Goal: Information Seeking & Learning: Learn about a topic

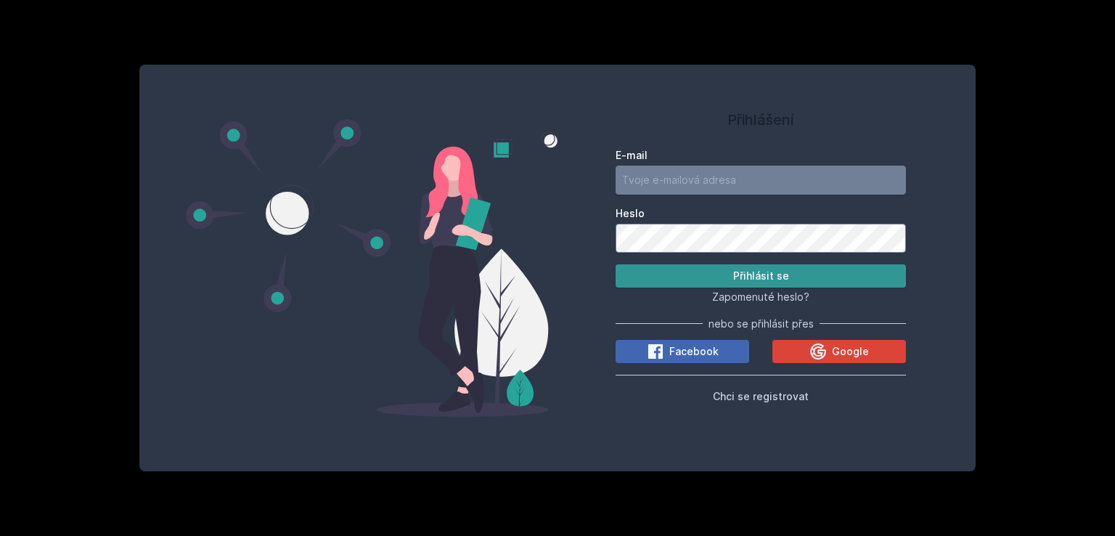
type input "[EMAIL_ADDRESS][DOMAIN_NAME]"
click at [770, 279] on button "Přihlásit se" at bounding box center [760, 275] width 290 height 23
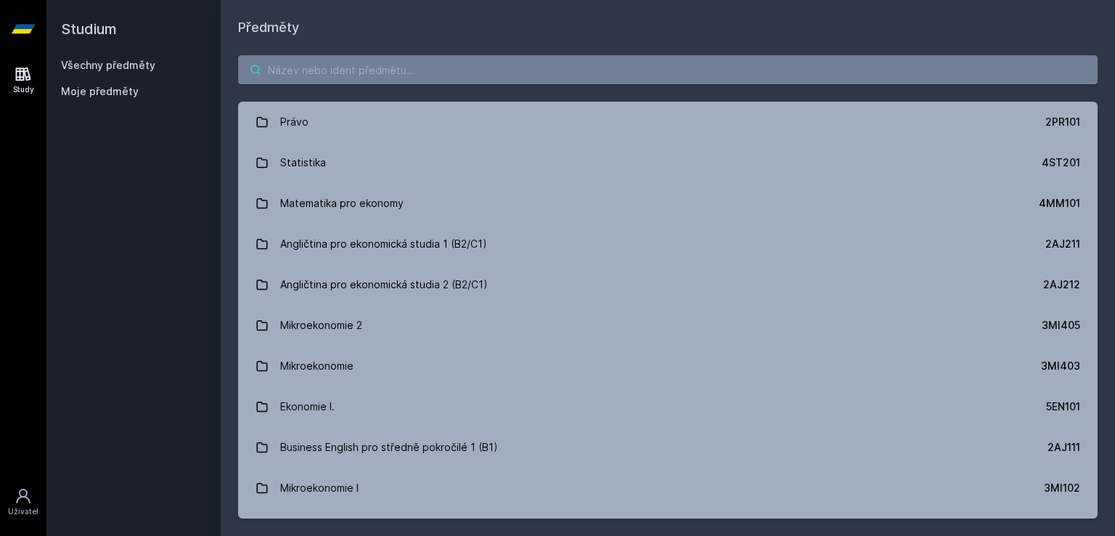
click at [594, 75] on input "search" at bounding box center [667, 69] width 859 height 29
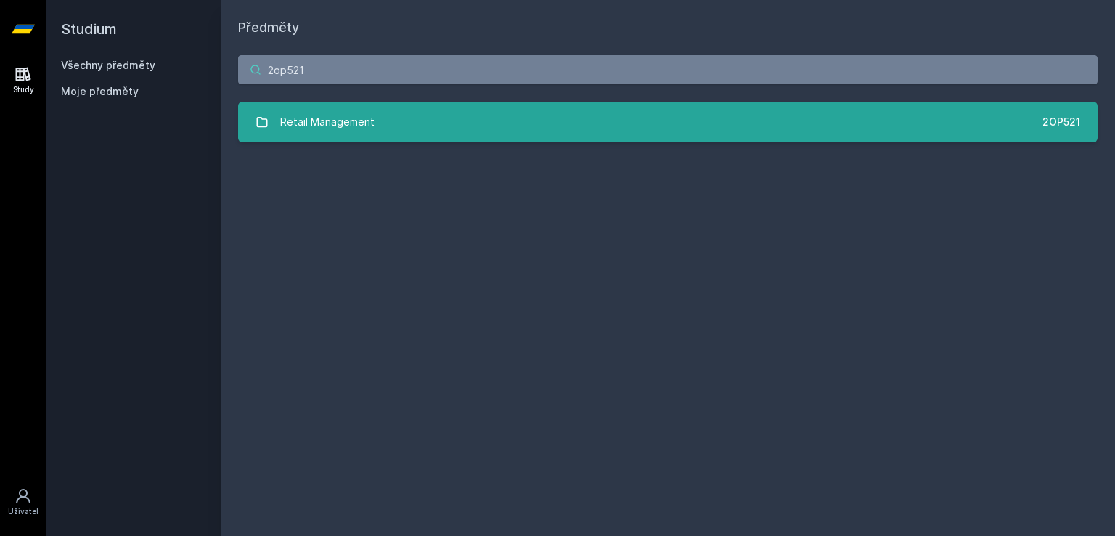
type input "2op521"
click at [550, 126] on link "Retail Management 2OP521" at bounding box center [667, 122] width 859 height 41
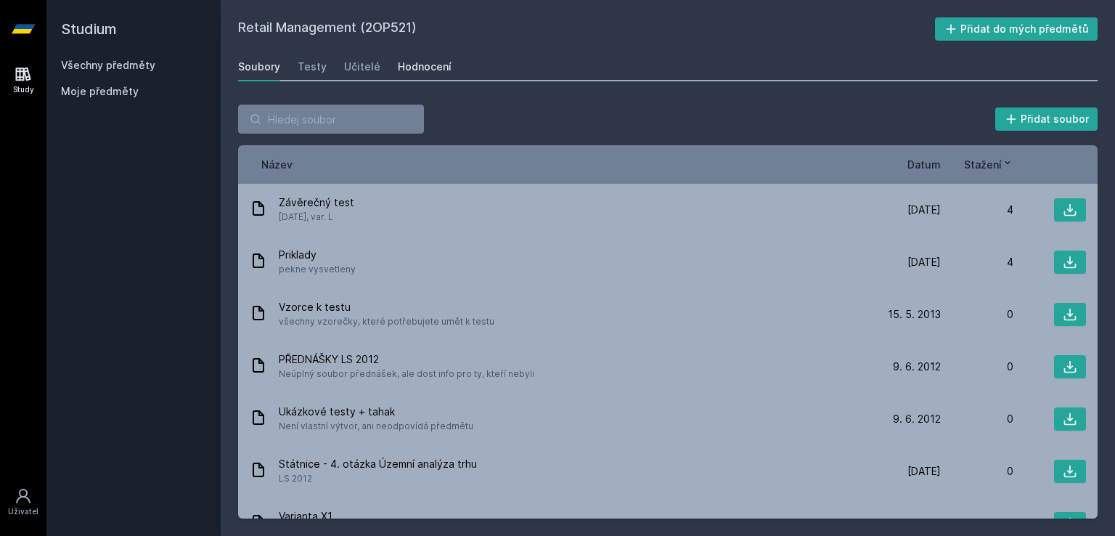
click at [410, 67] on div "Hodnocení" at bounding box center [425, 67] width 54 height 15
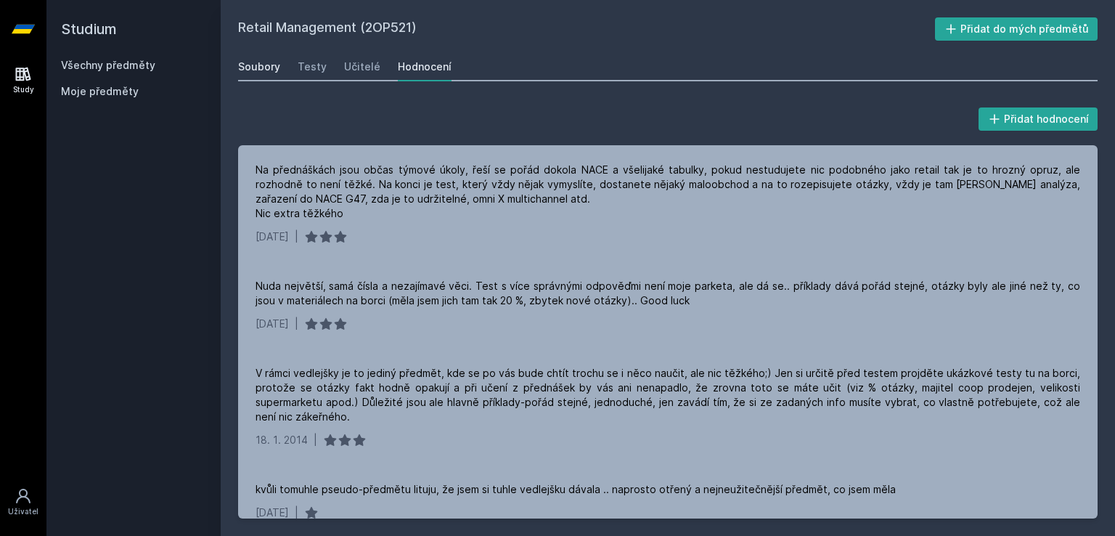
click at [261, 61] on div "Soubory" at bounding box center [259, 67] width 42 height 15
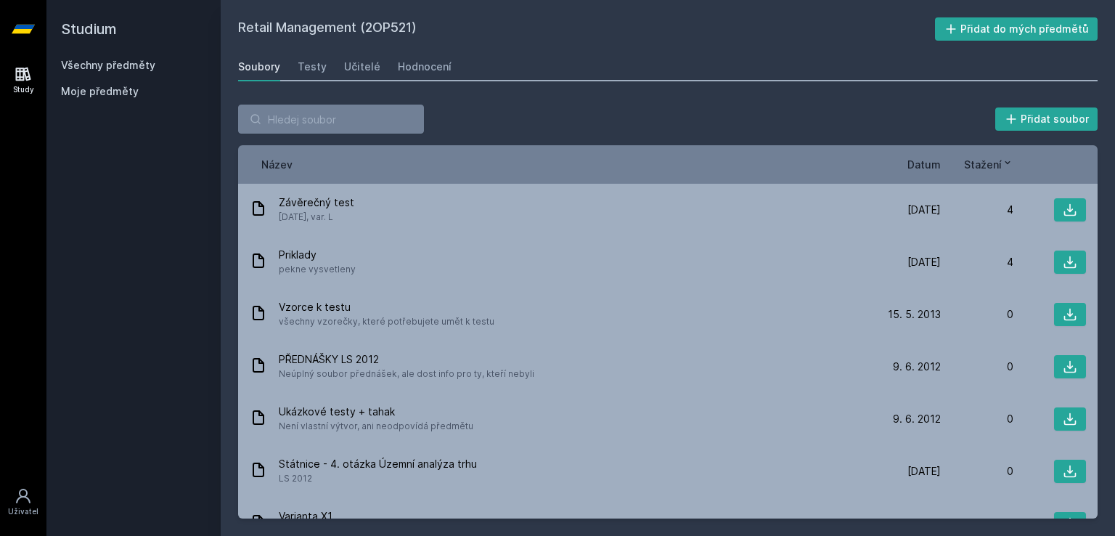
click at [924, 165] on span "Datum" at bounding box center [923, 164] width 33 height 15
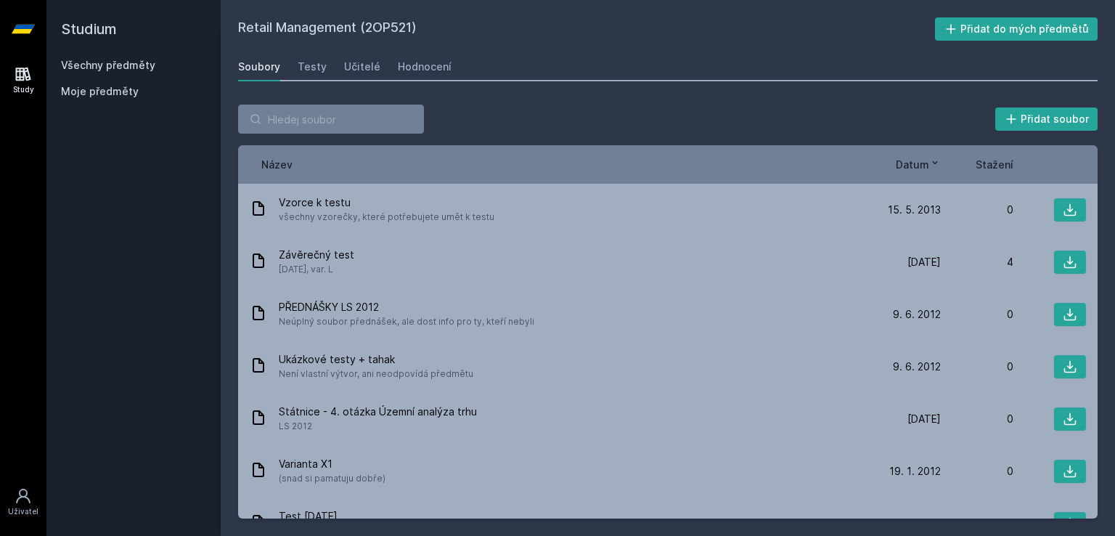
click at [924, 165] on span "Datum" at bounding box center [911, 164] width 33 height 15
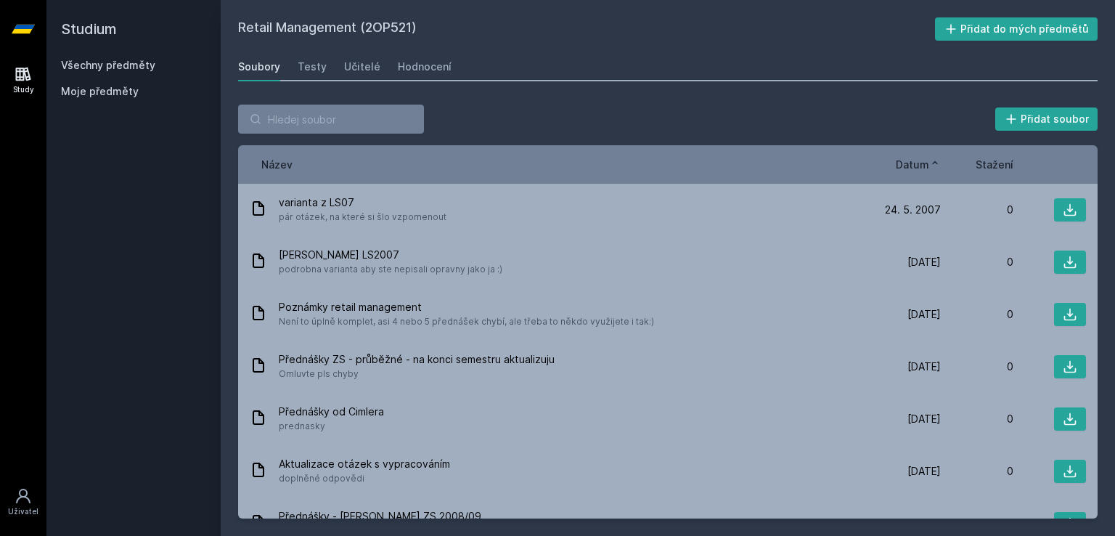
click at [918, 152] on div "Název Datum Stažení" at bounding box center [667, 164] width 859 height 38
click at [911, 161] on span "Datum" at bounding box center [911, 164] width 33 height 15
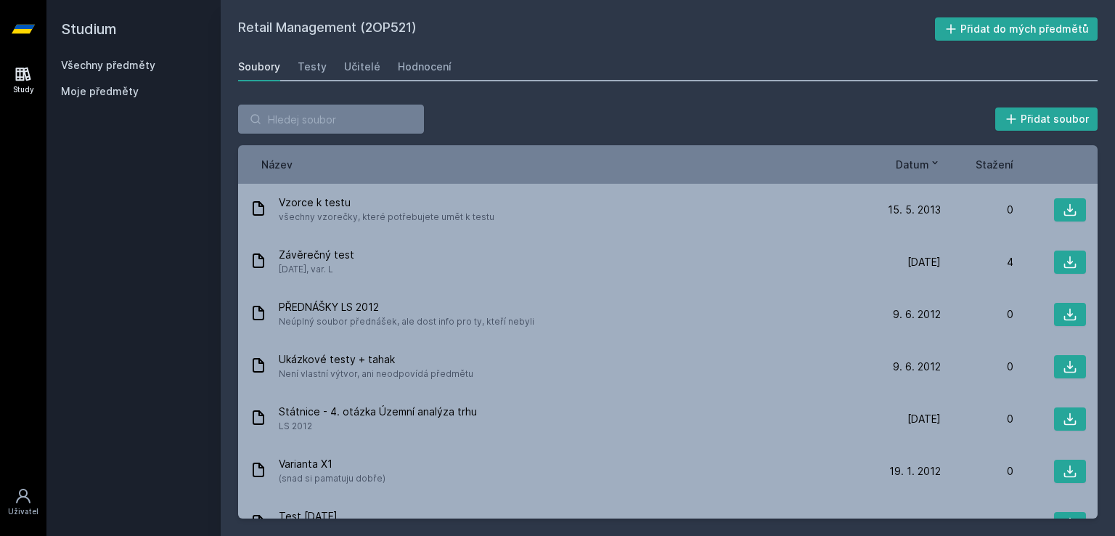
click at [911, 161] on span "Datum" at bounding box center [911, 164] width 33 height 15
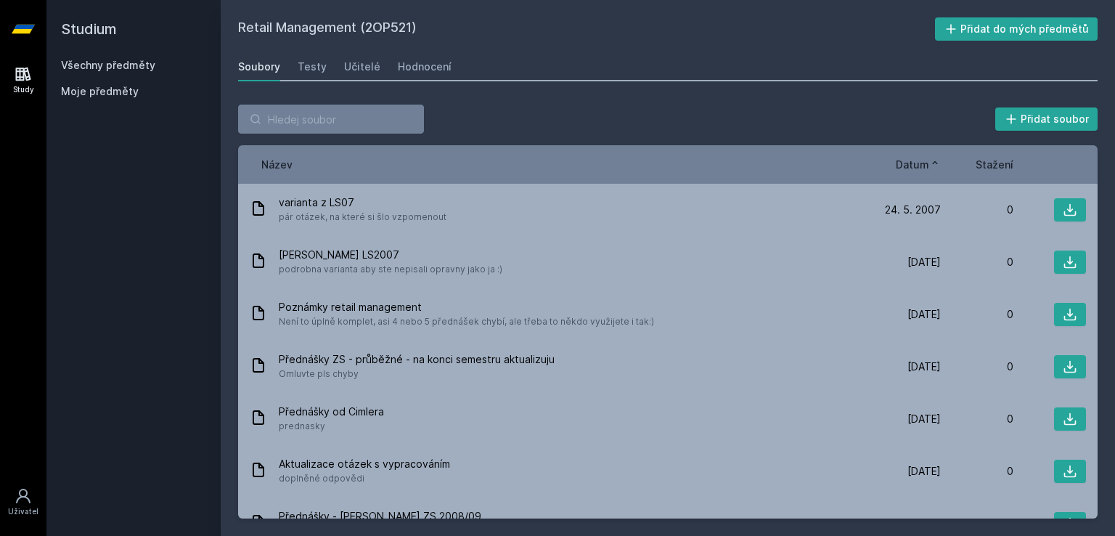
click at [911, 161] on span "Datum" at bounding box center [911, 164] width 33 height 15
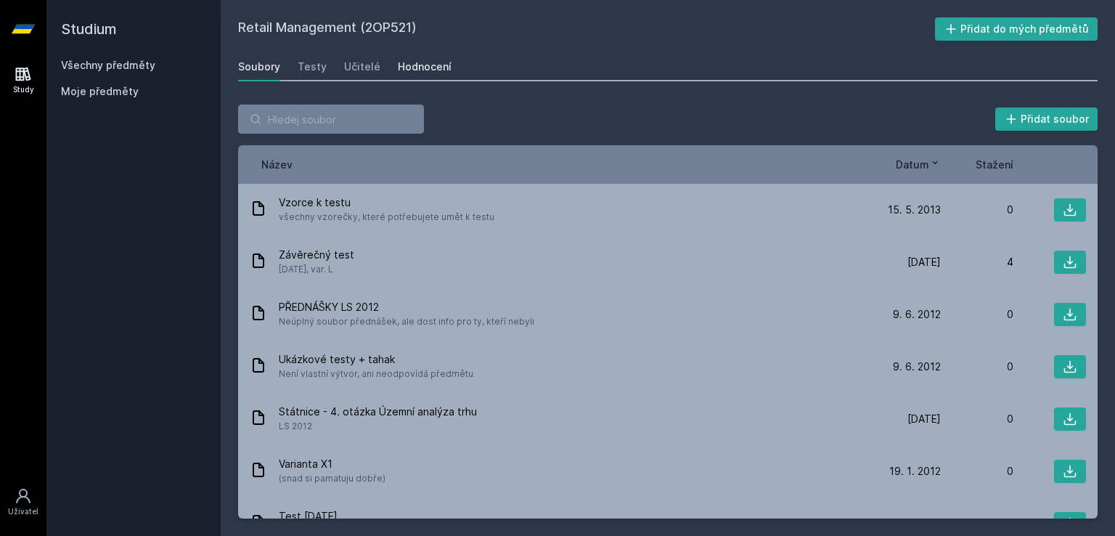
click at [422, 63] on div "Hodnocení" at bounding box center [425, 67] width 54 height 15
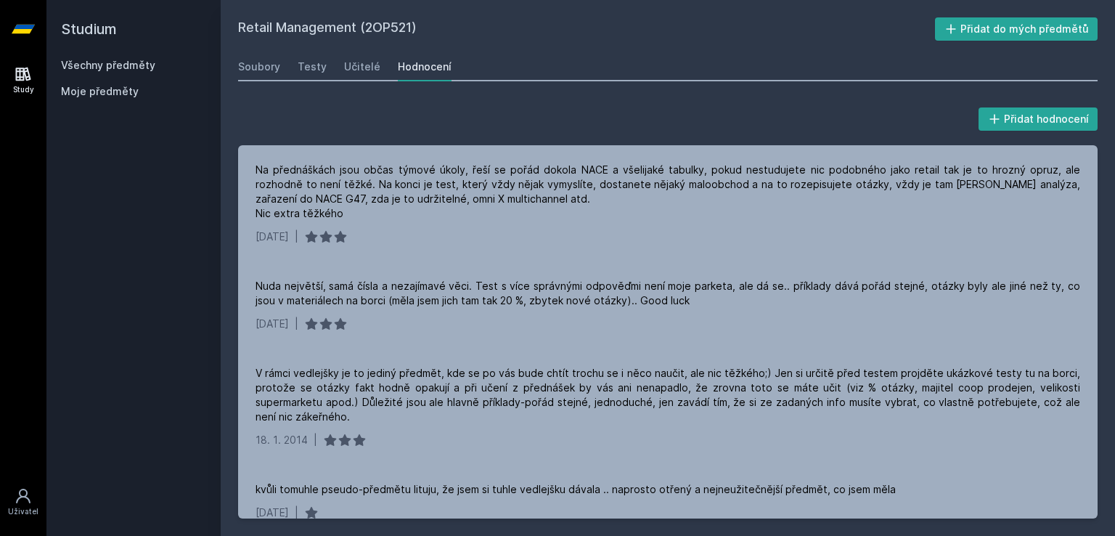
click at [102, 62] on link "Všechny předměty" at bounding box center [108, 65] width 94 height 12
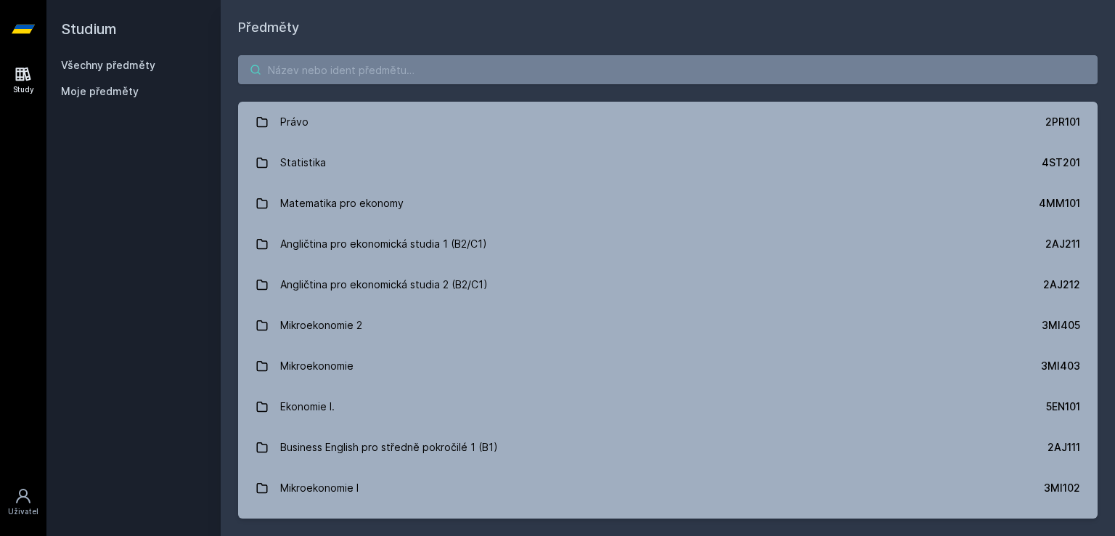
click at [376, 67] on input "search" at bounding box center [667, 69] width 859 height 29
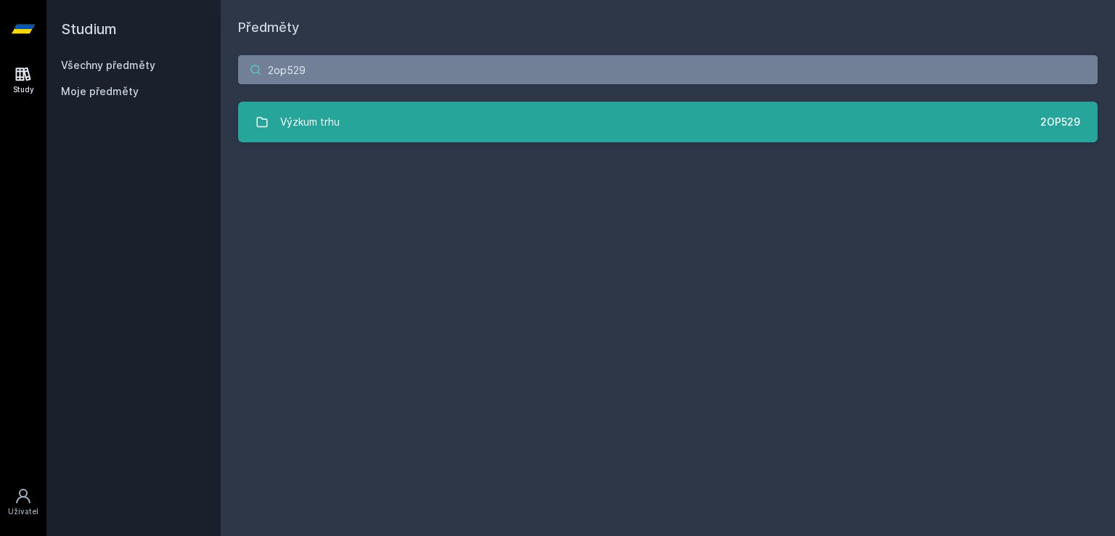
type input "2op529"
click at [364, 132] on link "Výzkum trhu 2OP529" at bounding box center [667, 122] width 859 height 41
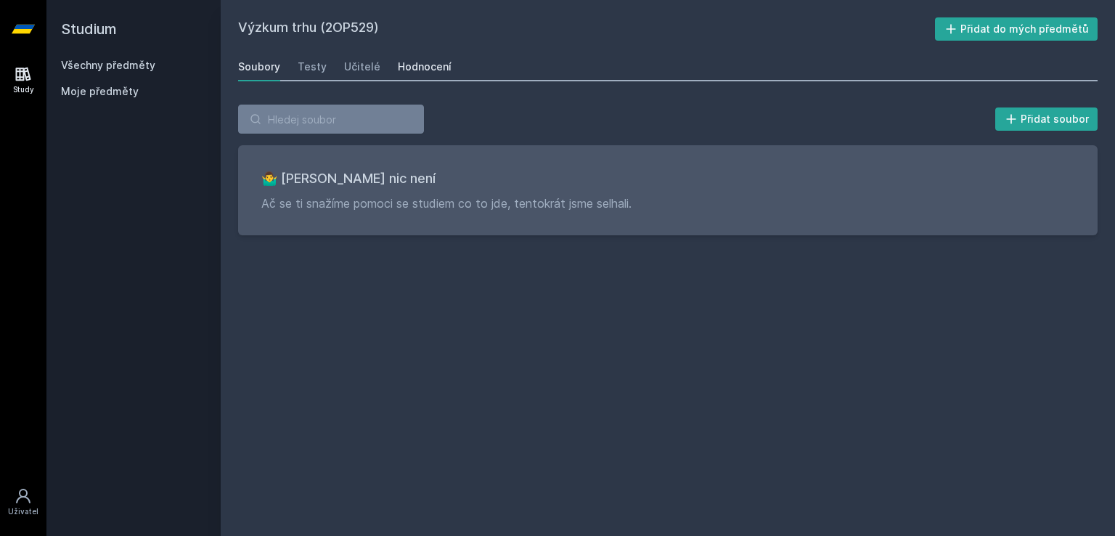
click at [406, 67] on div "Hodnocení" at bounding box center [425, 67] width 54 height 15
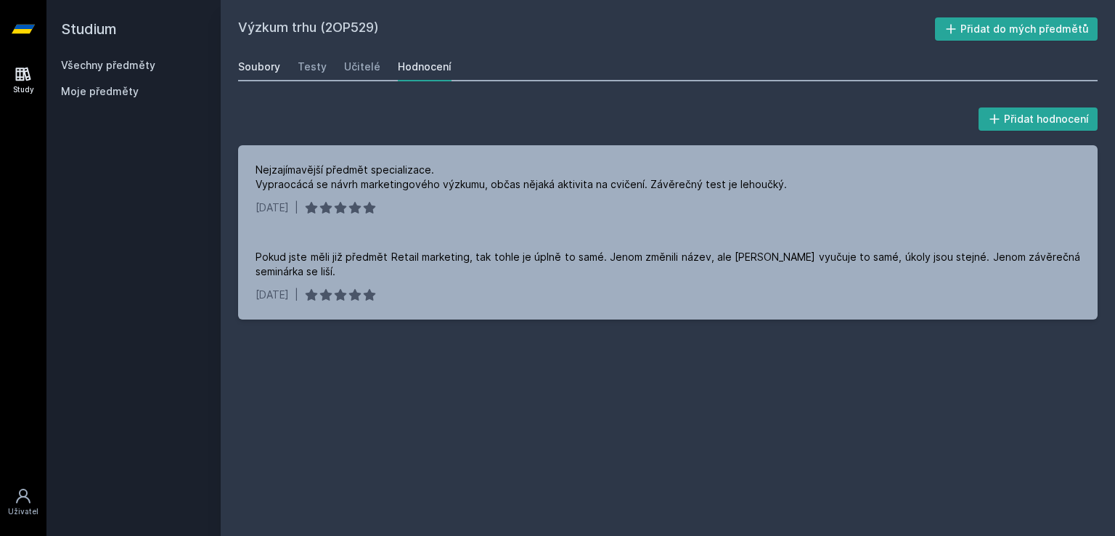
click at [265, 75] on link "Soubory" at bounding box center [259, 66] width 42 height 29
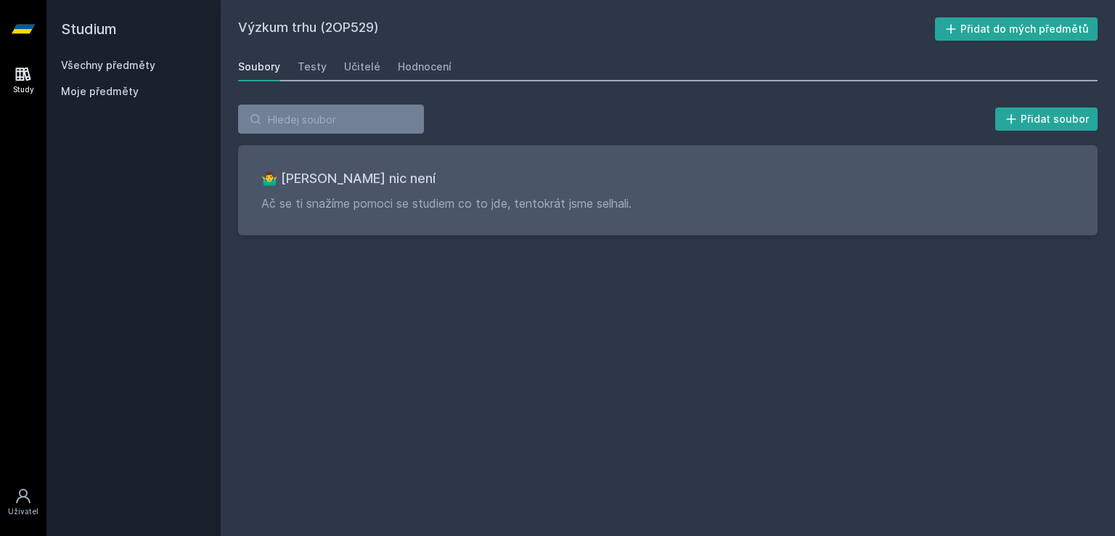
click at [73, 63] on link "Všechny předměty" at bounding box center [108, 65] width 94 height 12
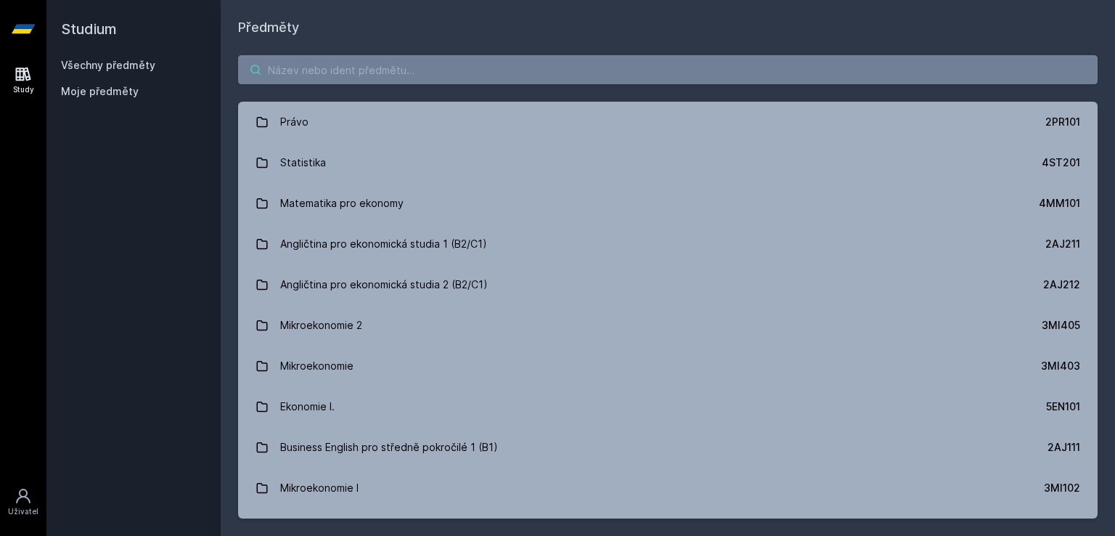
click at [322, 81] on input "search" at bounding box center [667, 69] width 859 height 29
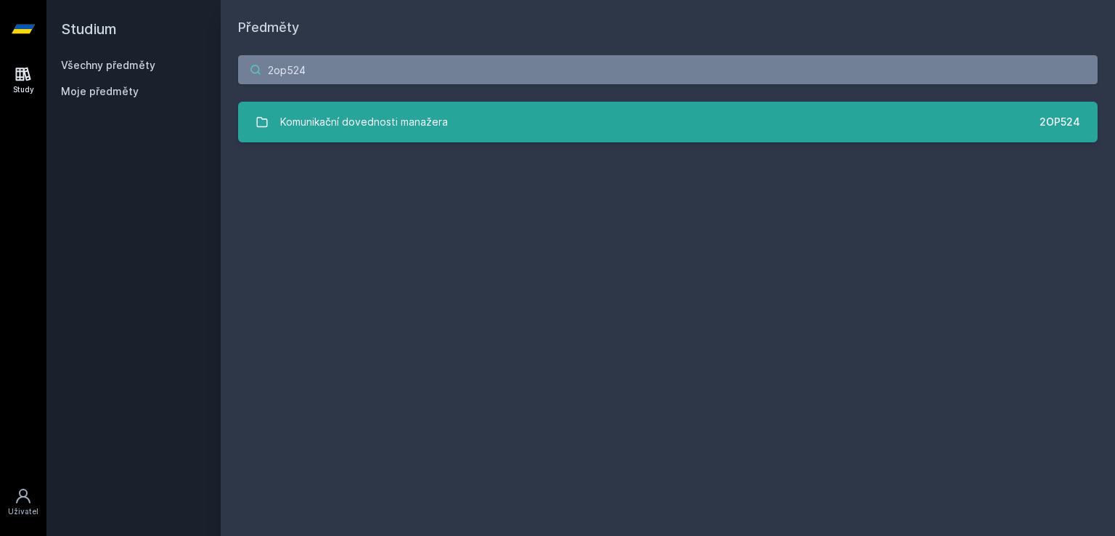
type input "2op524"
click at [340, 110] on div "Komunikační dovednosti manažera" at bounding box center [364, 121] width 168 height 29
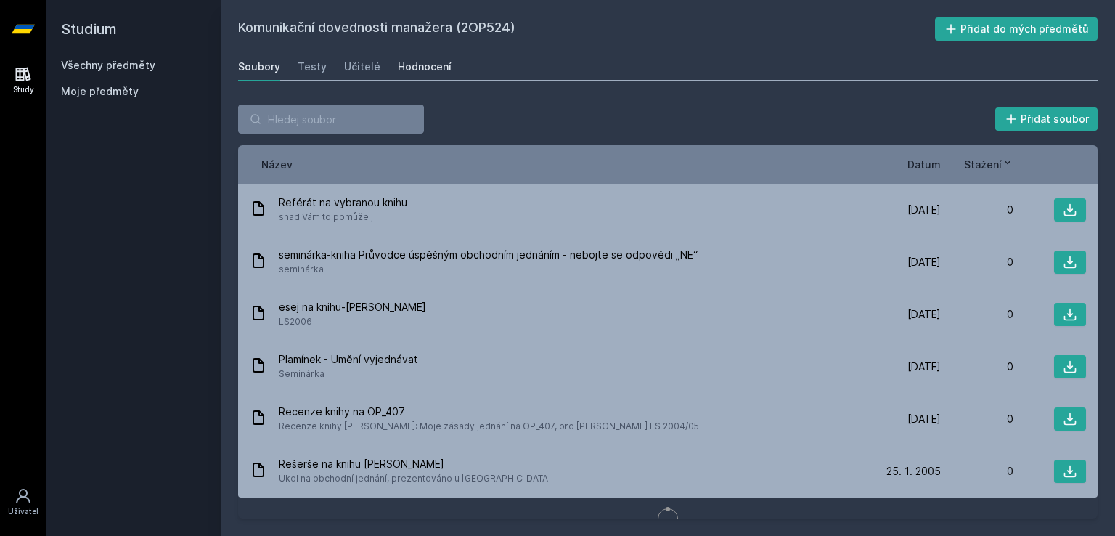
click at [400, 61] on div "Hodnocení" at bounding box center [425, 67] width 54 height 15
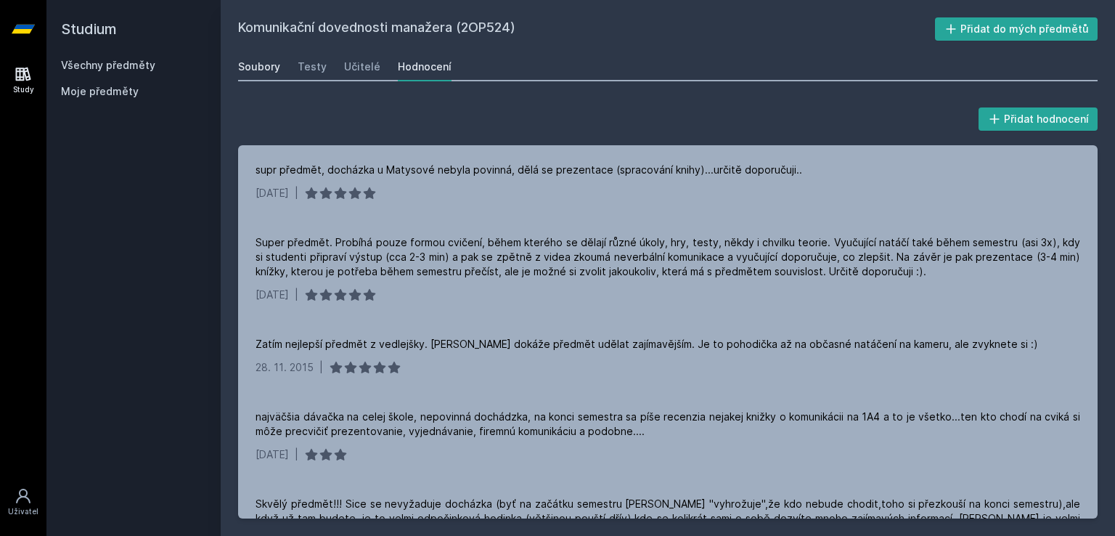
click at [246, 60] on div "Soubory" at bounding box center [259, 67] width 42 height 15
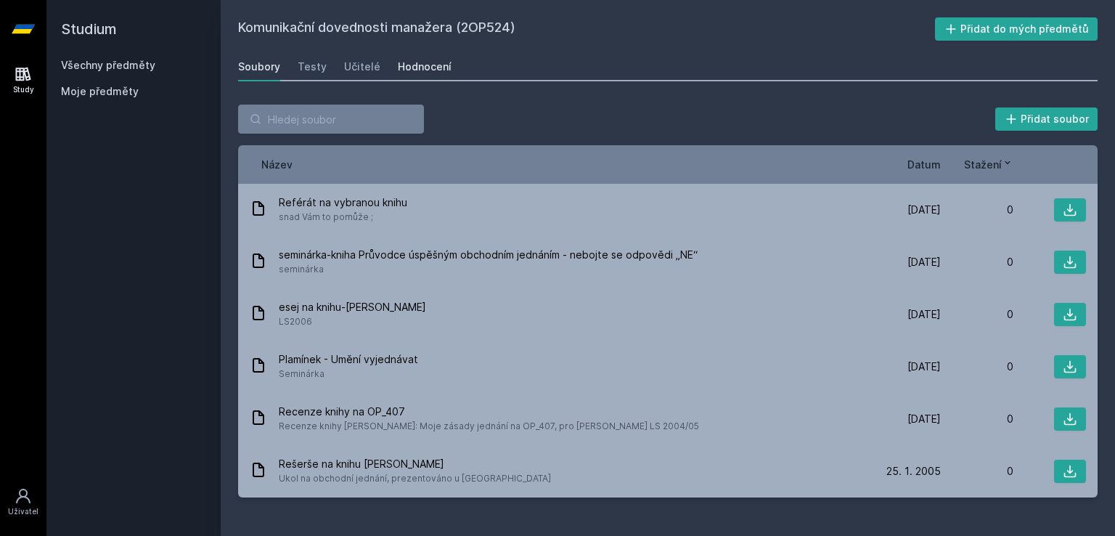
click at [437, 67] on div "Hodnocení" at bounding box center [425, 67] width 54 height 15
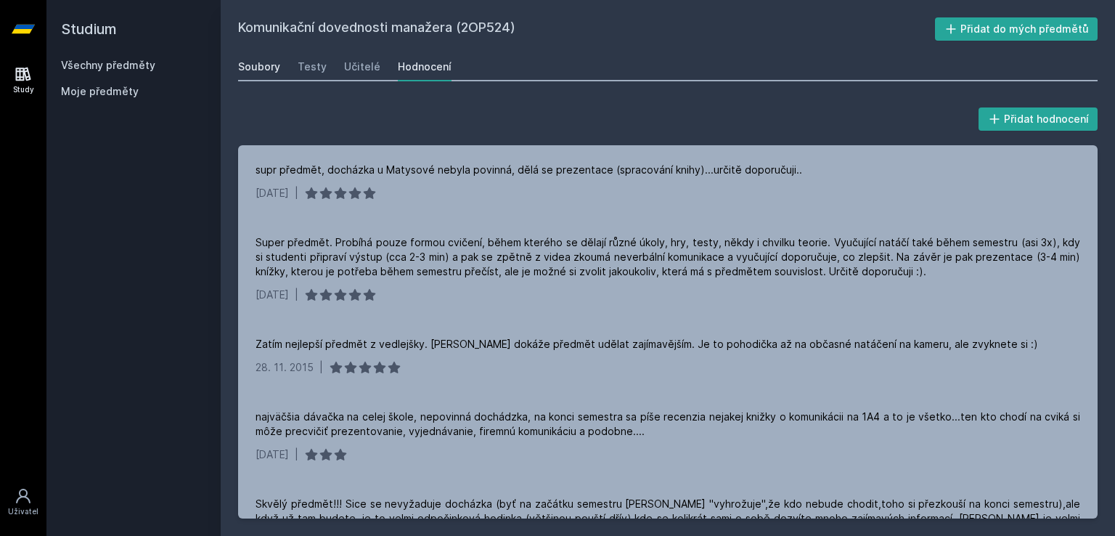
click at [264, 65] on div "Soubory" at bounding box center [259, 67] width 42 height 15
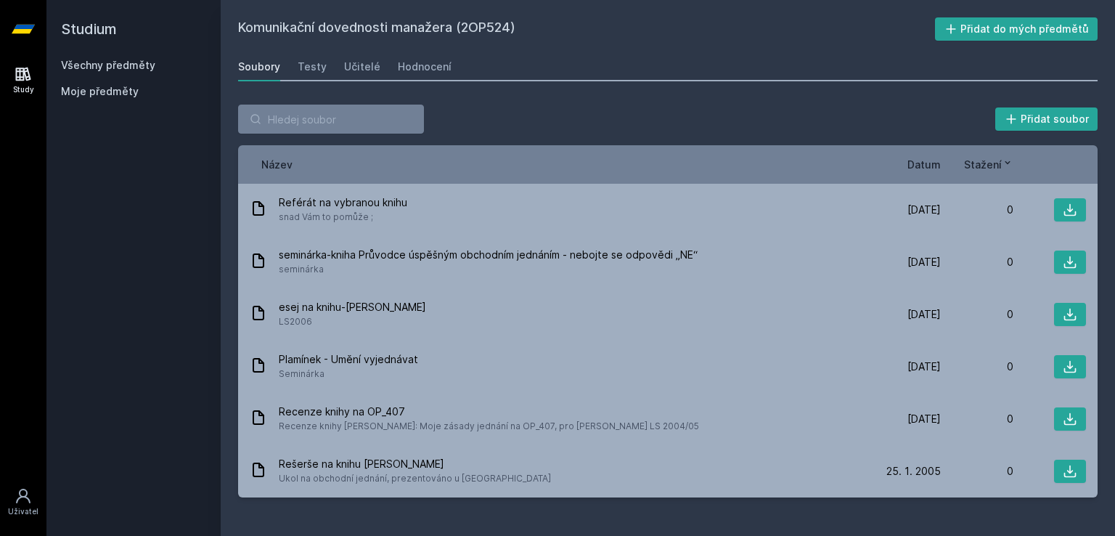
click at [929, 166] on span "Datum" at bounding box center [923, 164] width 33 height 15
click at [929, 166] on icon at bounding box center [935, 163] width 12 height 12
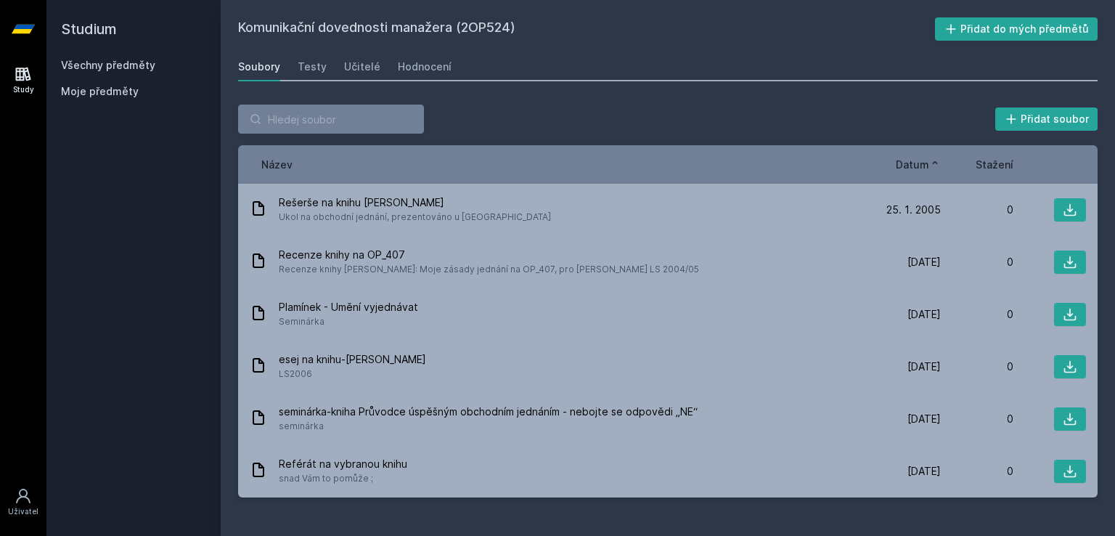
click at [915, 159] on span "Datum" at bounding box center [911, 164] width 33 height 15
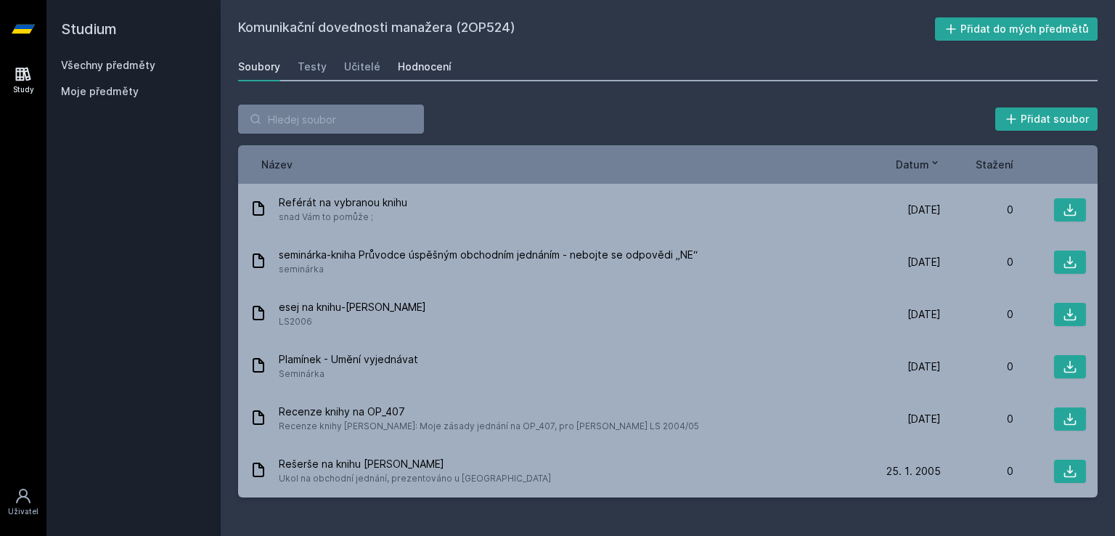
click at [422, 73] on div "Hodnocení" at bounding box center [425, 67] width 54 height 15
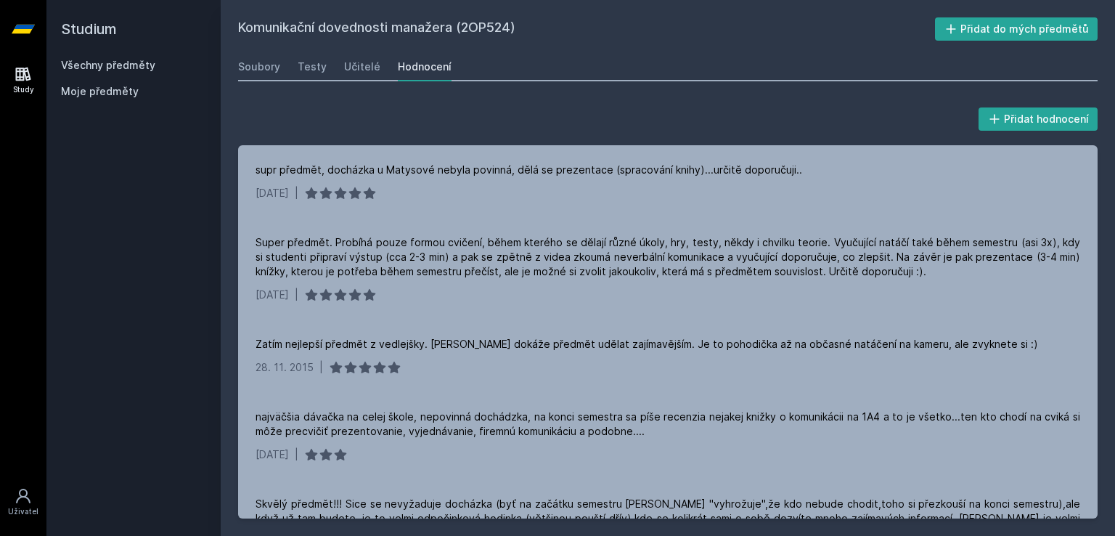
click at [118, 65] on link "Všechny předměty" at bounding box center [108, 65] width 94 height 12
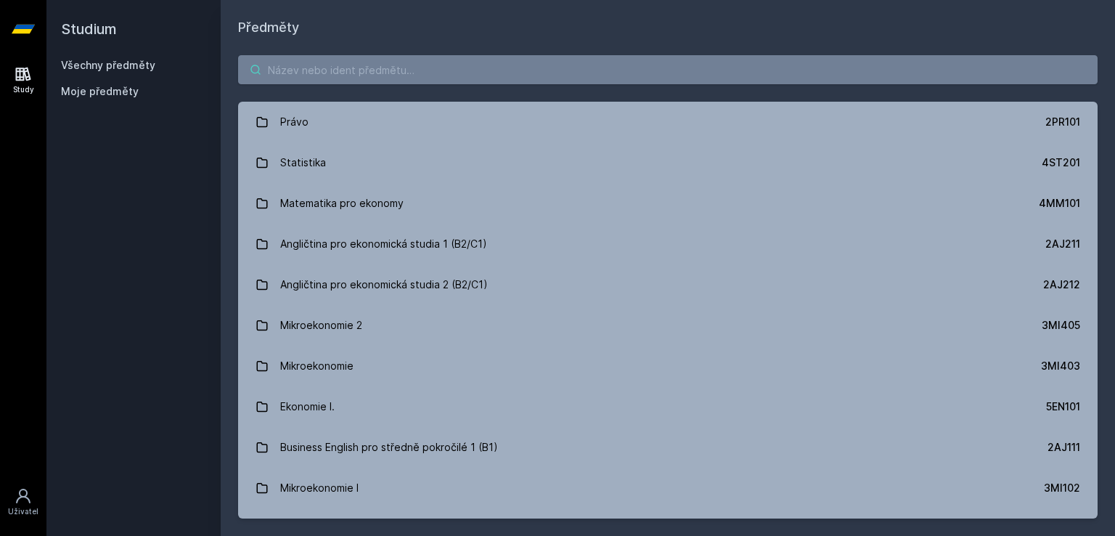
click at [377, 72] on input "search" at bounding box center [667, 69] width 859 height 29
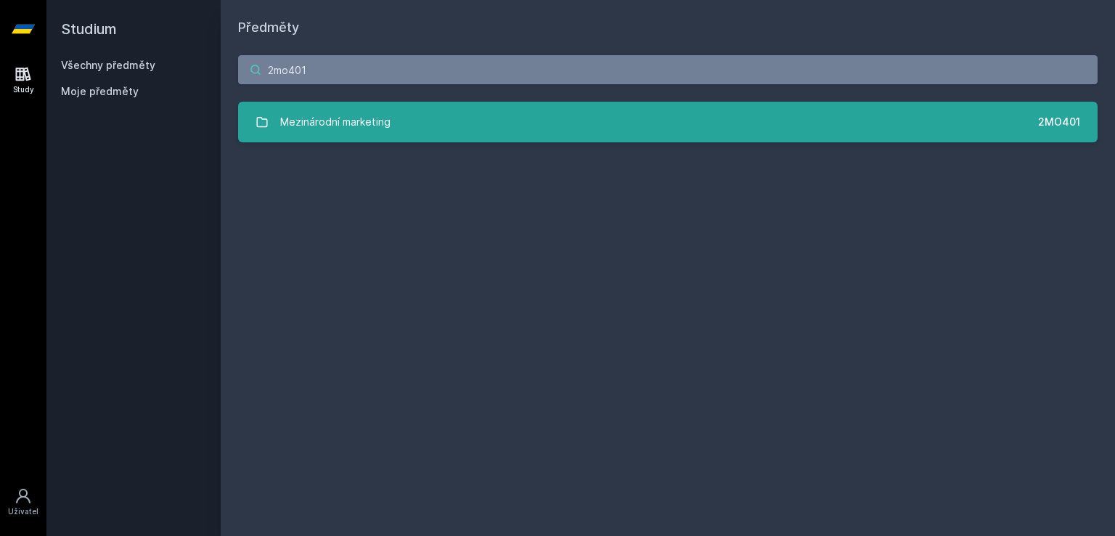
type input "2mo401"
click at [296, 123] on div "Mezinárodní marketing" at bounding box center [335, 121] width 110 height 29
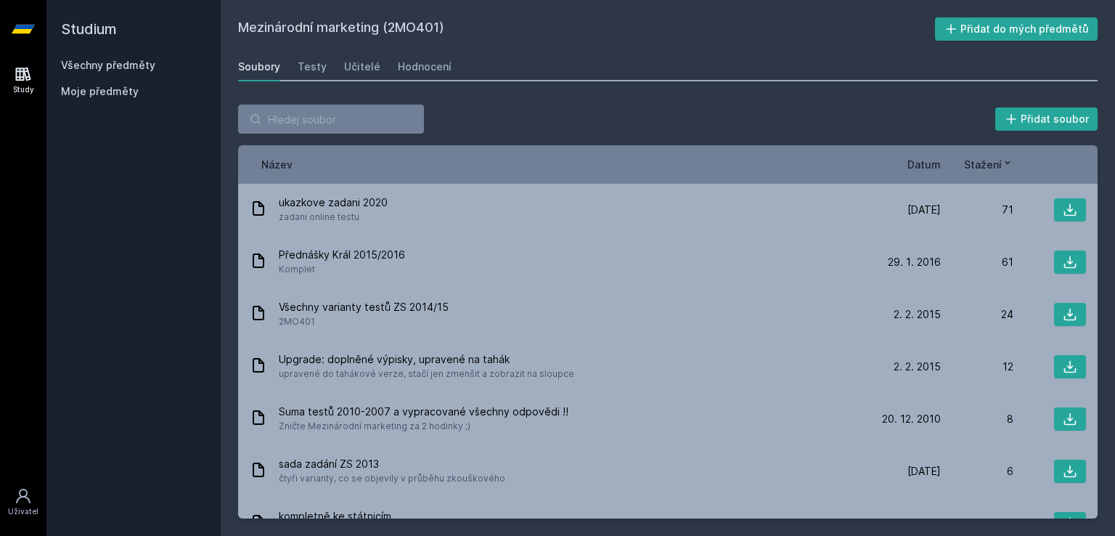
click at [925, 161] on span "Datum" at bounding box center [923, 164] width 33 height 15
click at [925, 161] on span "Datum" at bounding box center [911, 164] width 33 height 15
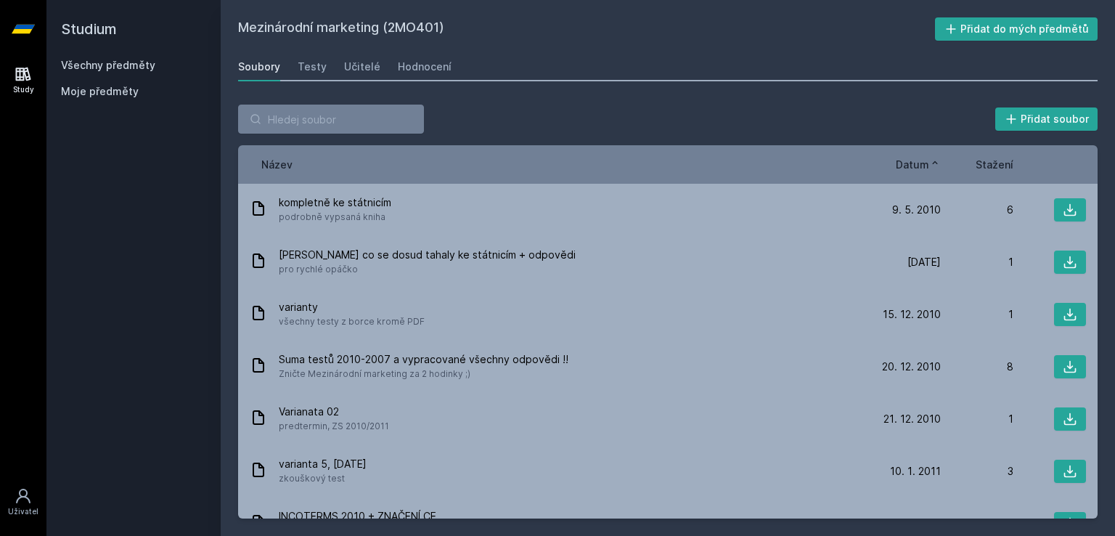
click at [925, 161] on span "Datum" at bounding box center [911, 164] width 33 height 15
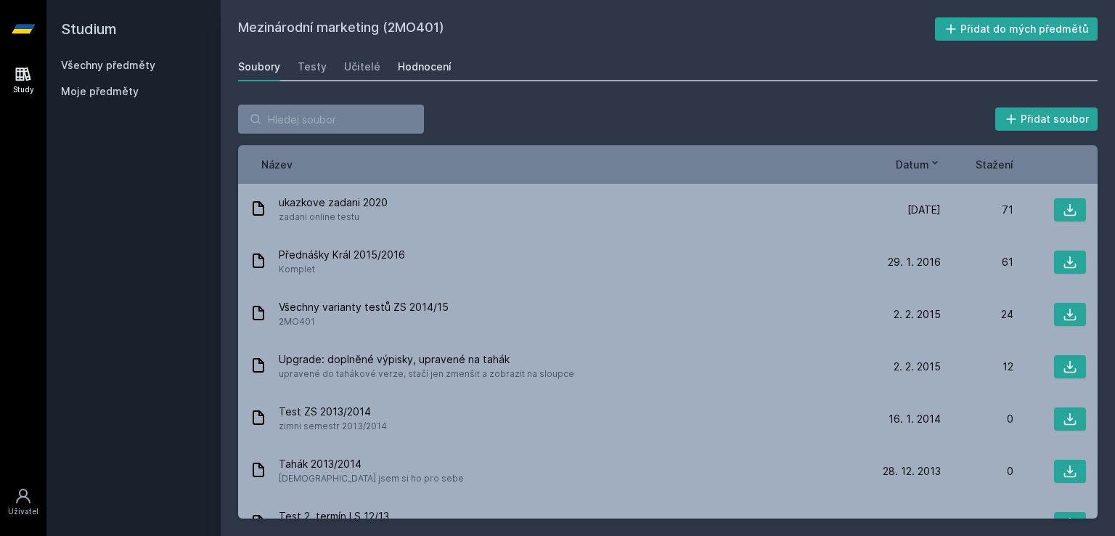
click at [421, 55] on link "Hodnocení" at bounding box center [425, 66] width 54 height 29
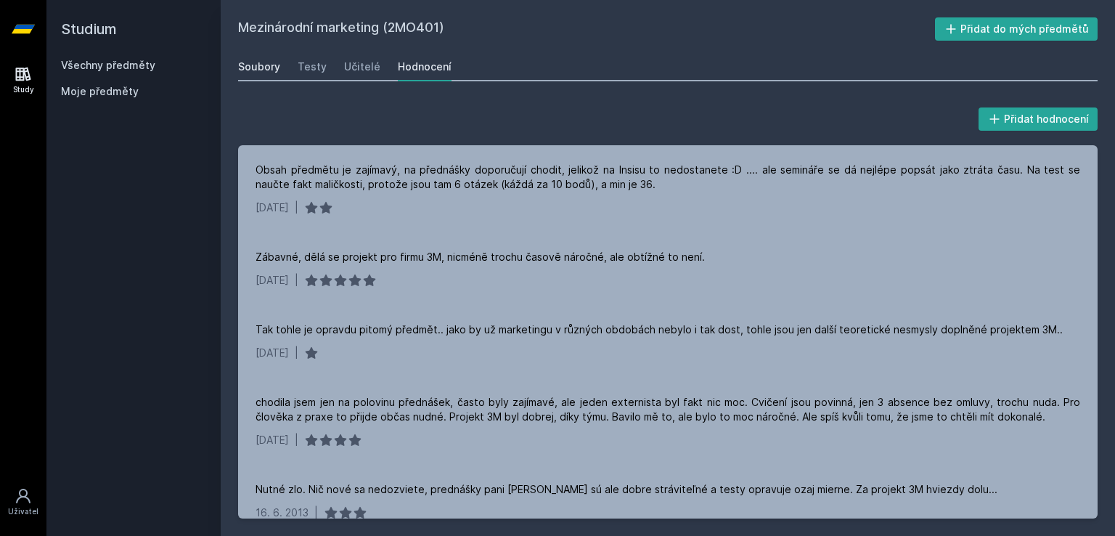
click at [255, 61] on div "Soubory" at bounding box center [259, 67] width 42 height 15
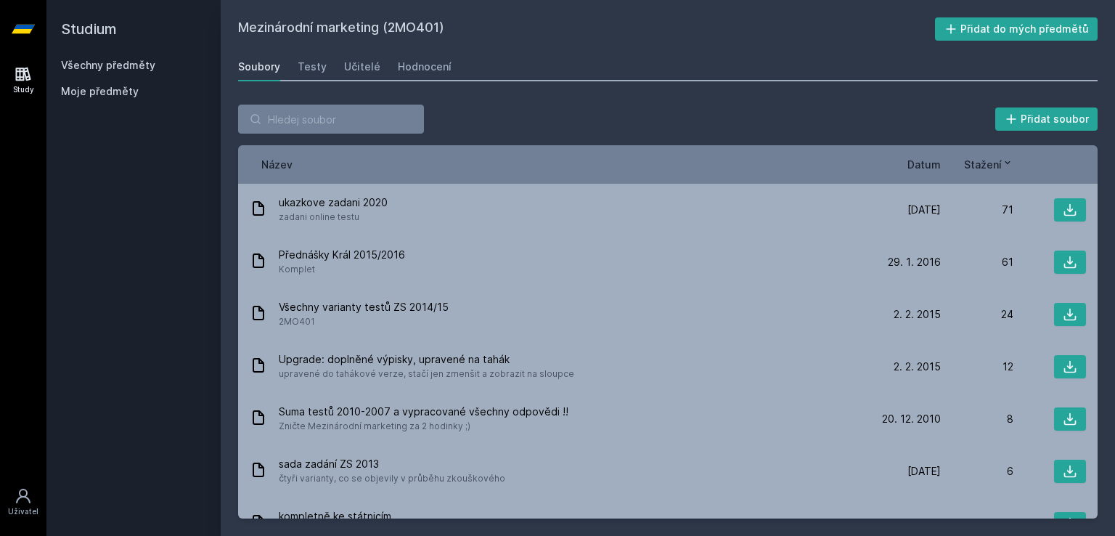
click at [100, 60] on link "Všechny předměty" at bounding box center [108, 65] width 94 height 12
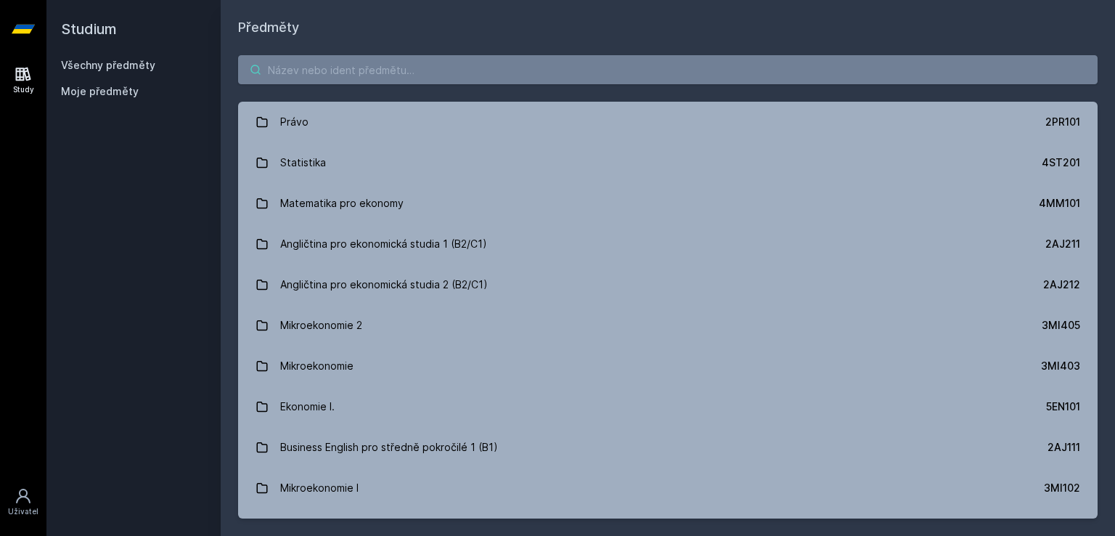
click at [391, 75] on input "search" at bounding box center [667, 69] width 859 height 29
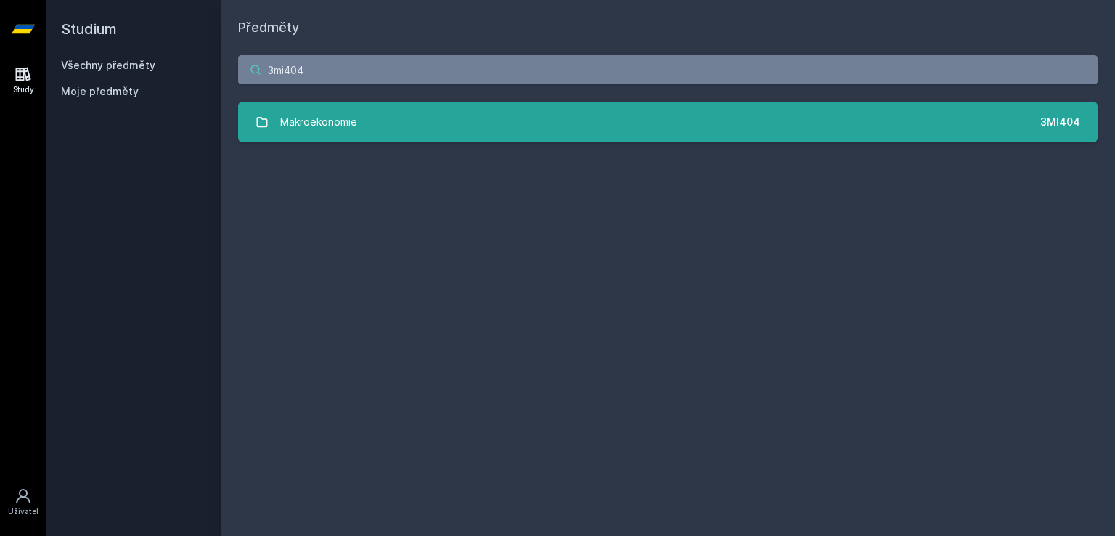
type input "3mi404"
click at [433, 110] on link "Makroekonomie 3MI404" at bounding box center [667, 122] width 859 height 41
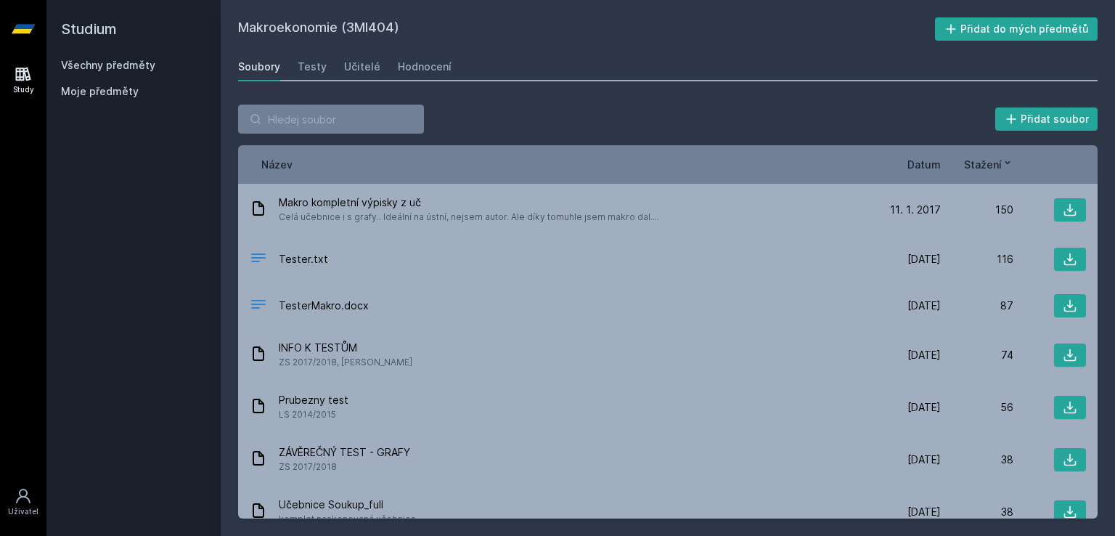
click at [933, 160] on span "Datum" at bounding box center [923, 164] width 33 height 15
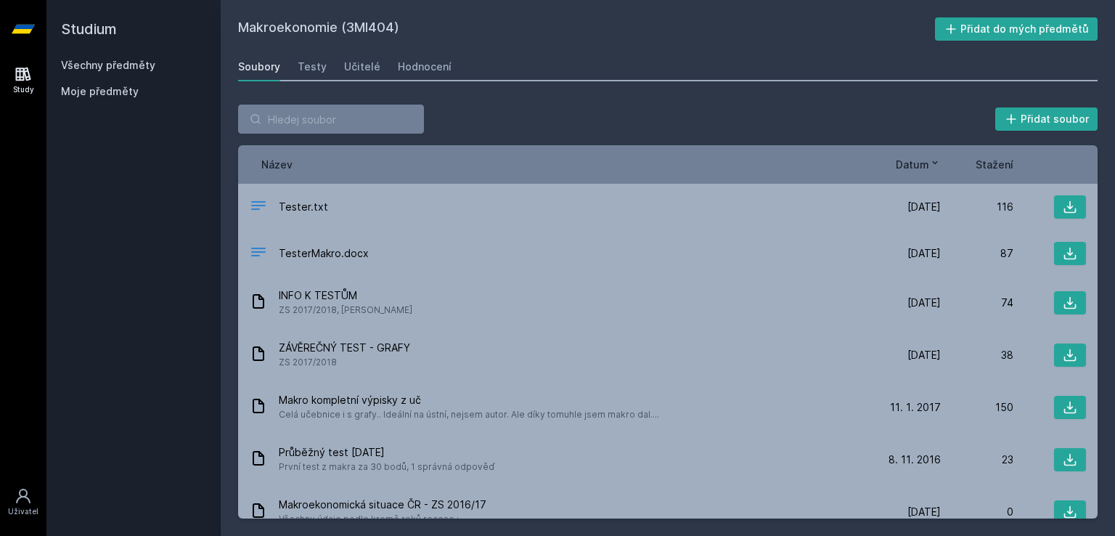
click at [933, 160] on icon at bounding box center [935, 163] width 12 height 12
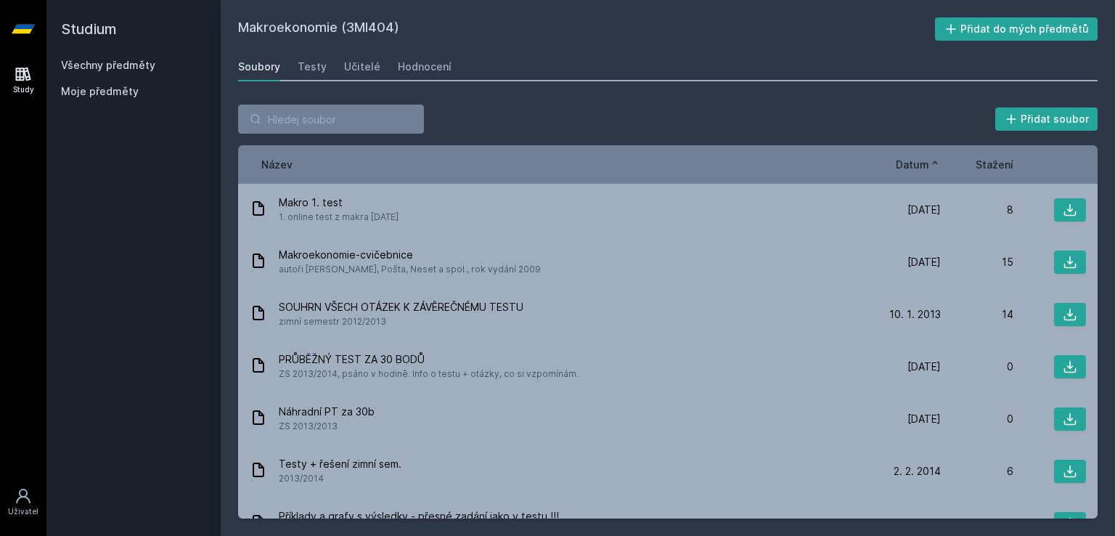
click at [933, 160] on icon at bounding box center [935, 163] width 12 height 12
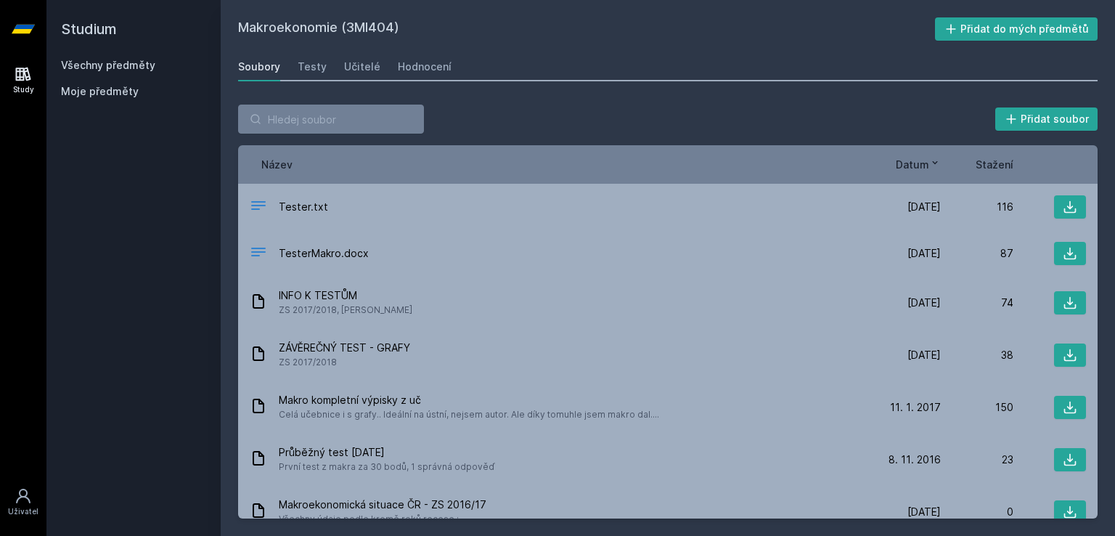
click at [933, 160] on icon at bounding box center [935, 163] width 12 height 12
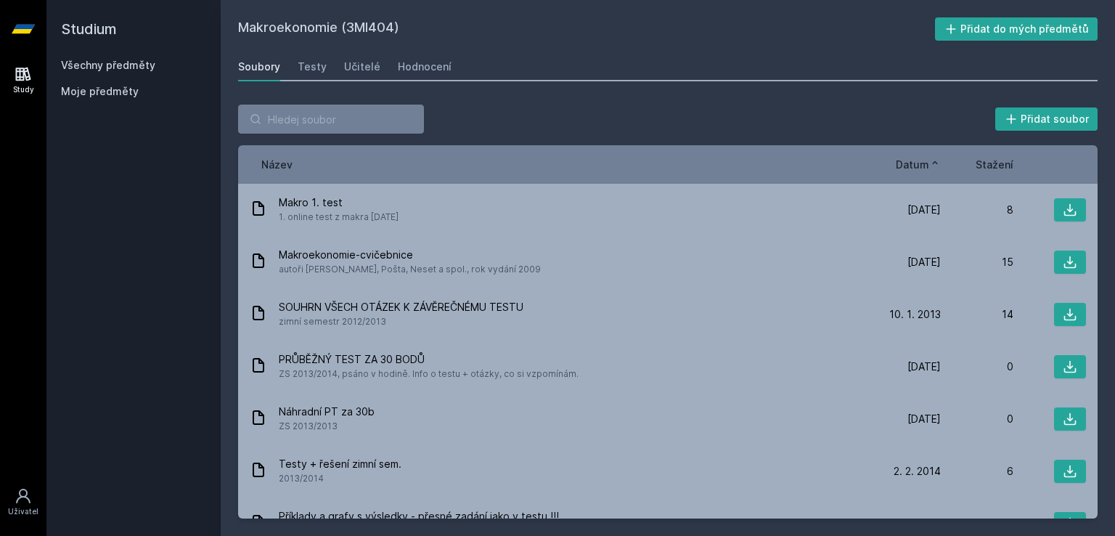
click at [933, 160] on icon at bounding box center [935, 163] width 12 height 12
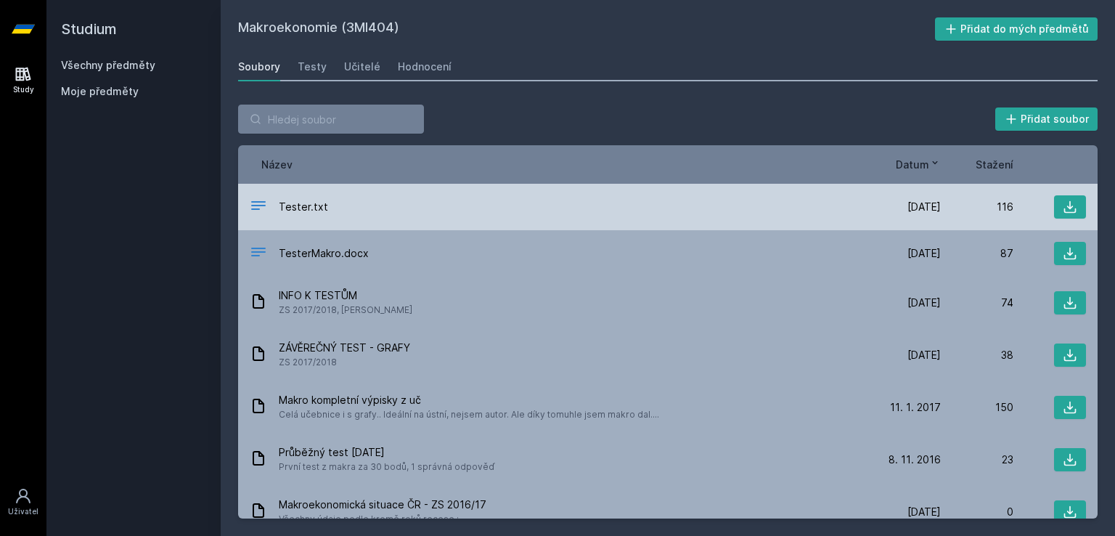
click at [821, 210] on div "Tester.txt" at bounding box center [559, 207] width 618 height 21
click at [1060, 198] on button at bounding box center [1070, 206] width 32 height 23
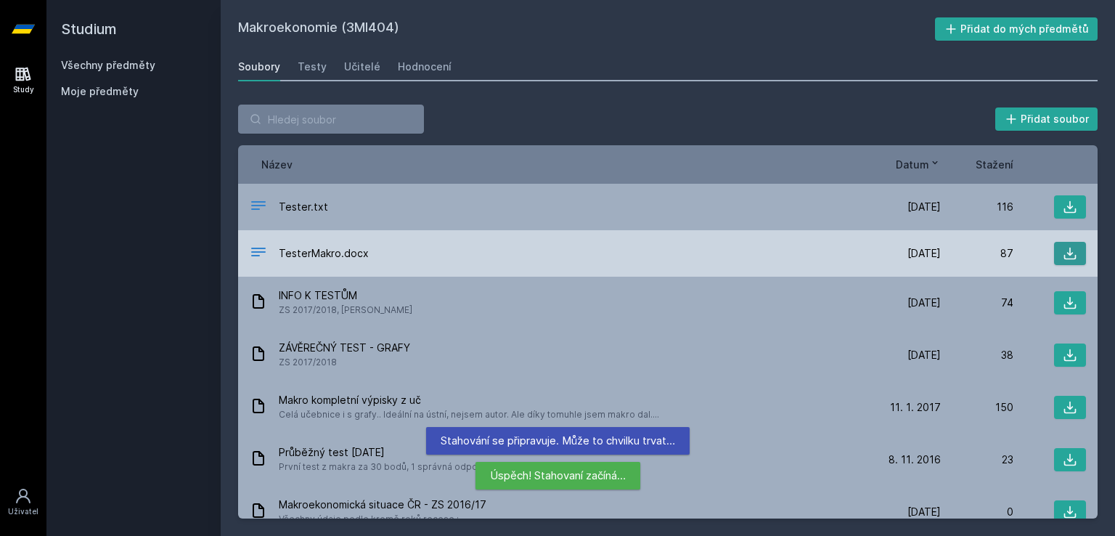
click at [1064, 252] on icon at bounding box center [1070, 253] width 12 height 12
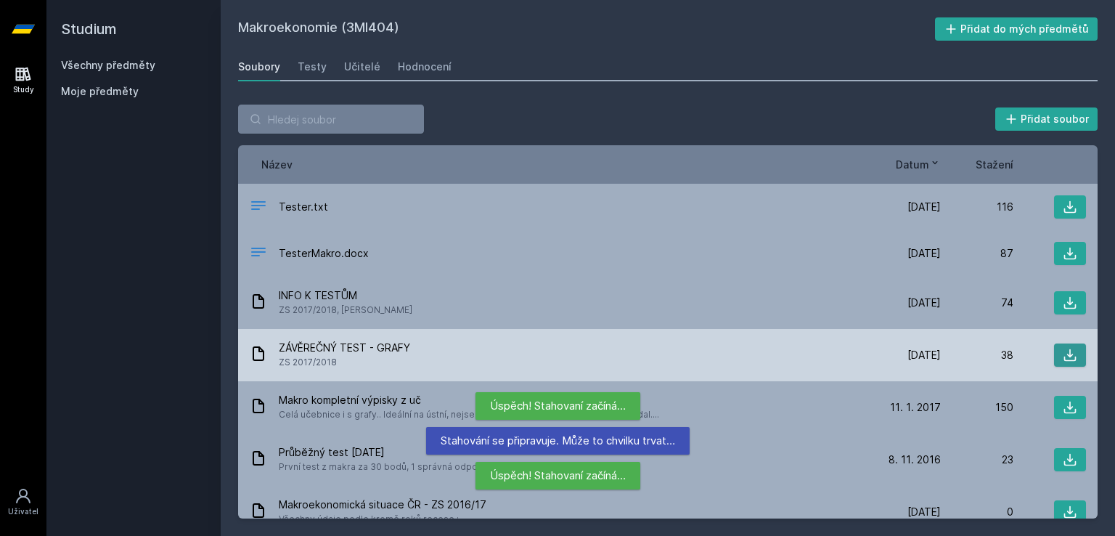
click at [1067, 356] on icon at bounding box center [1069, 355] width 15 height 15
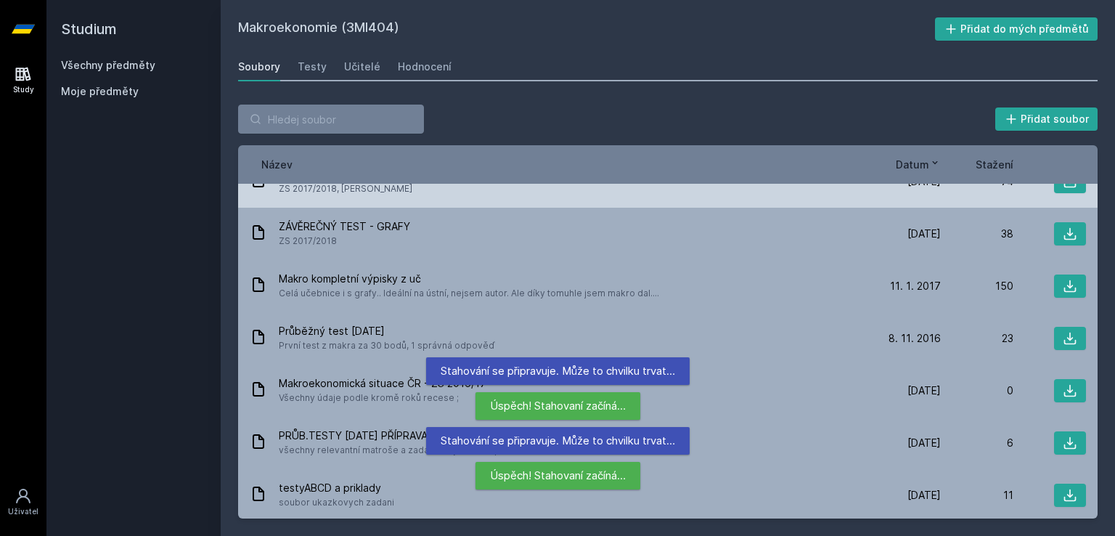
scroll to position [122, 0]
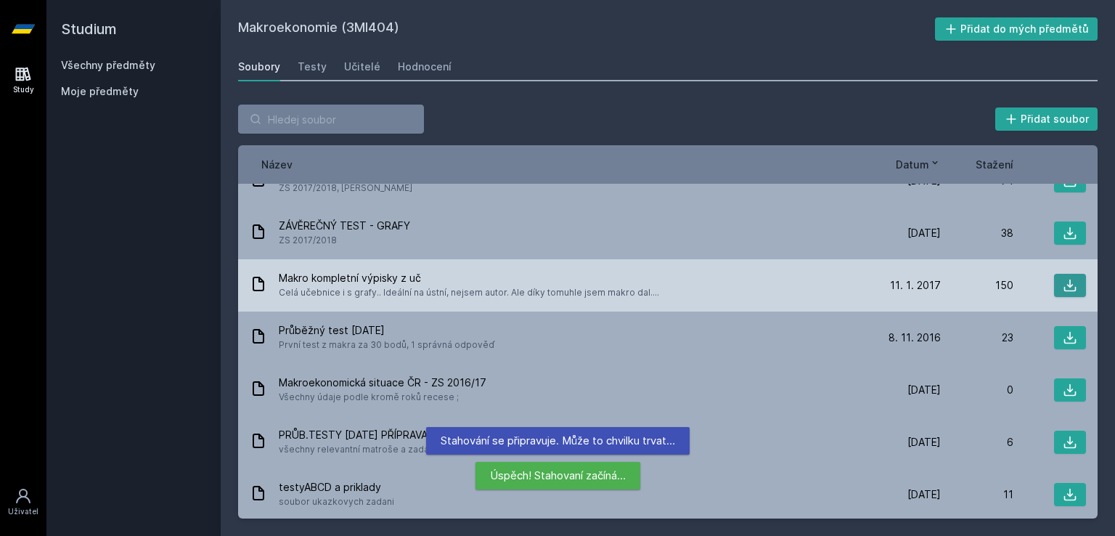
click at [1062, 289] on icon at bounding box center [1069, 285] width 15 height 15
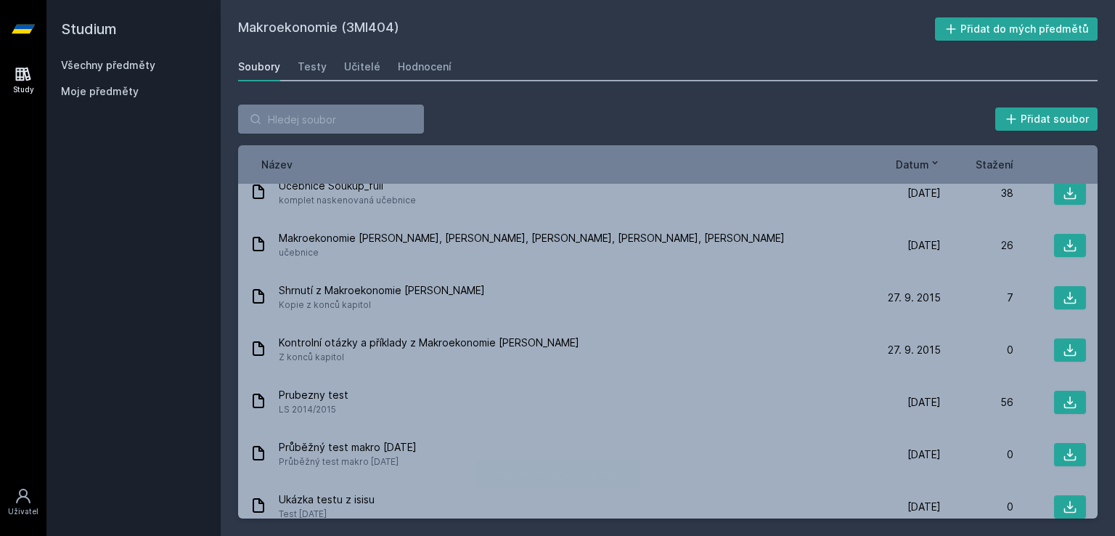
scroll to position [694, 0]
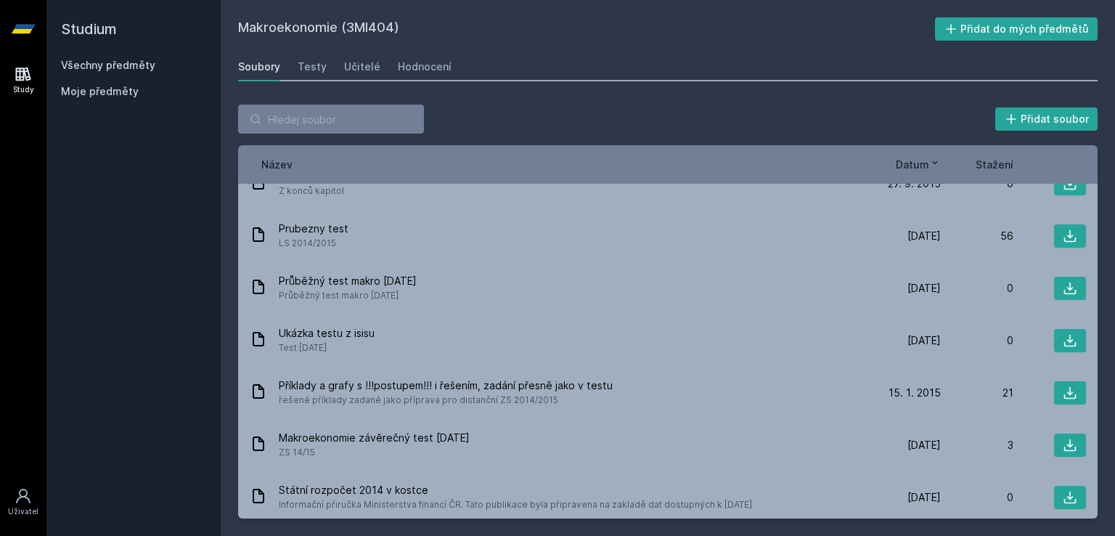
click at [324, 76] on div "Soubory Testy Učitelé Hodnocení" at bounding box center [667, 66] width 859 height 29
click at [319, 75] on link "Testy" at bounding box center [312, 66] width 29 height 29
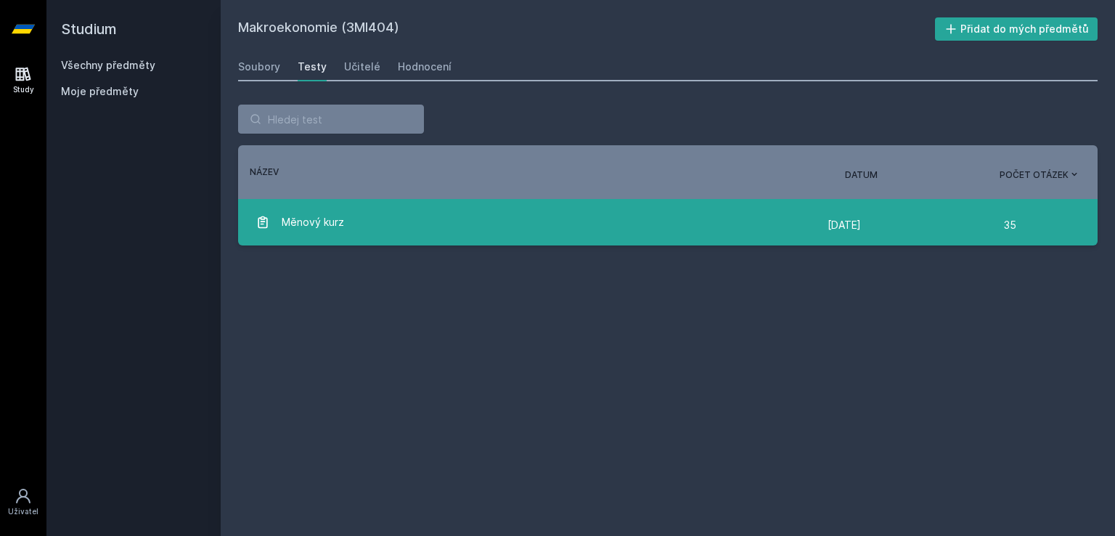
click at [372, 230] on div "Měnový kurz" at bounding box center [541, 222] width 572 height 29
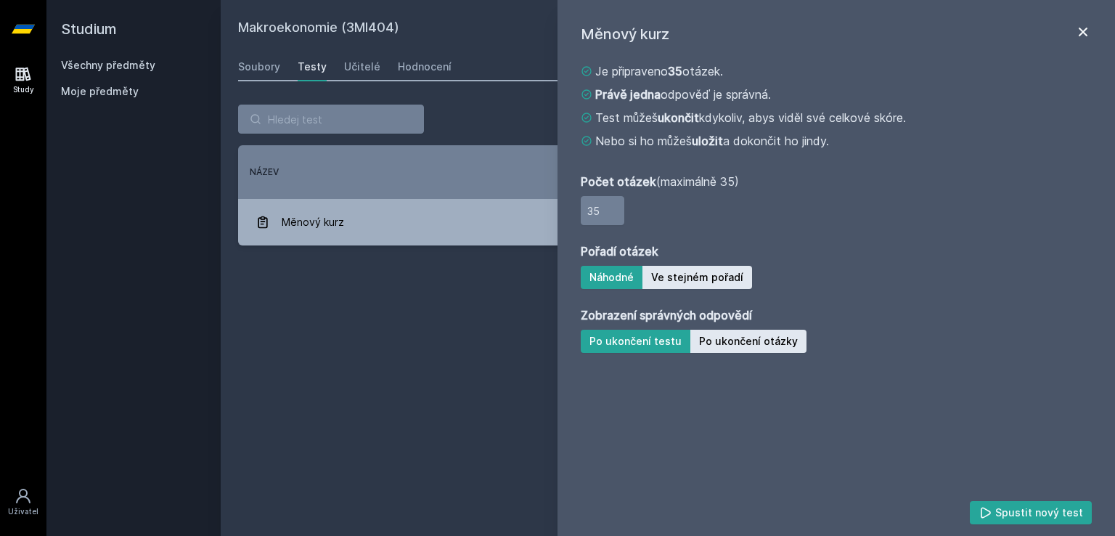
click at [1083, 39] on icon at bounding box center [1082, 31] width 17 height 17
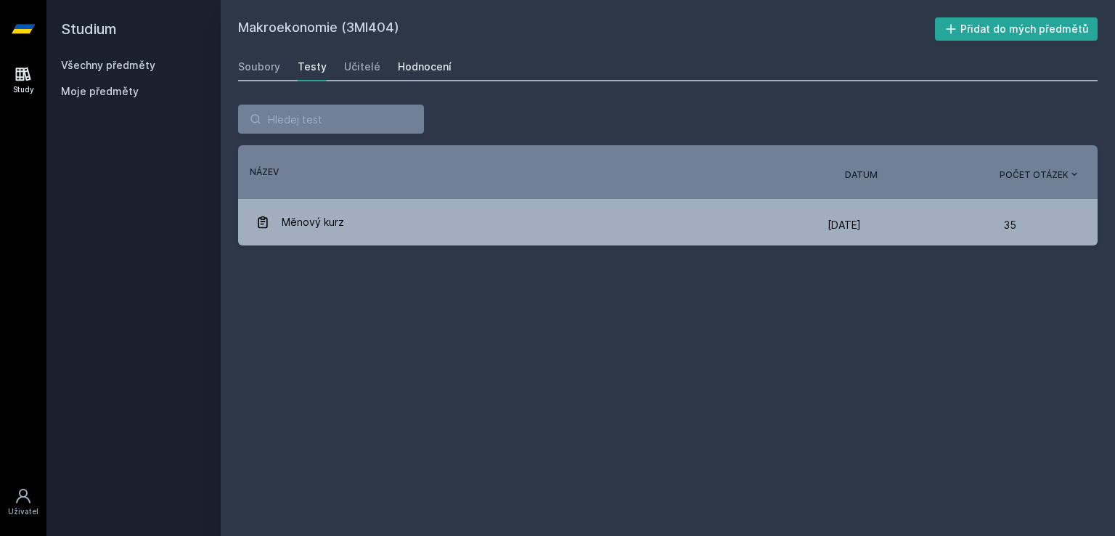
click at [438, 64] on div "Hodnocení" at bounding box center [425, 67] width 54 height 15
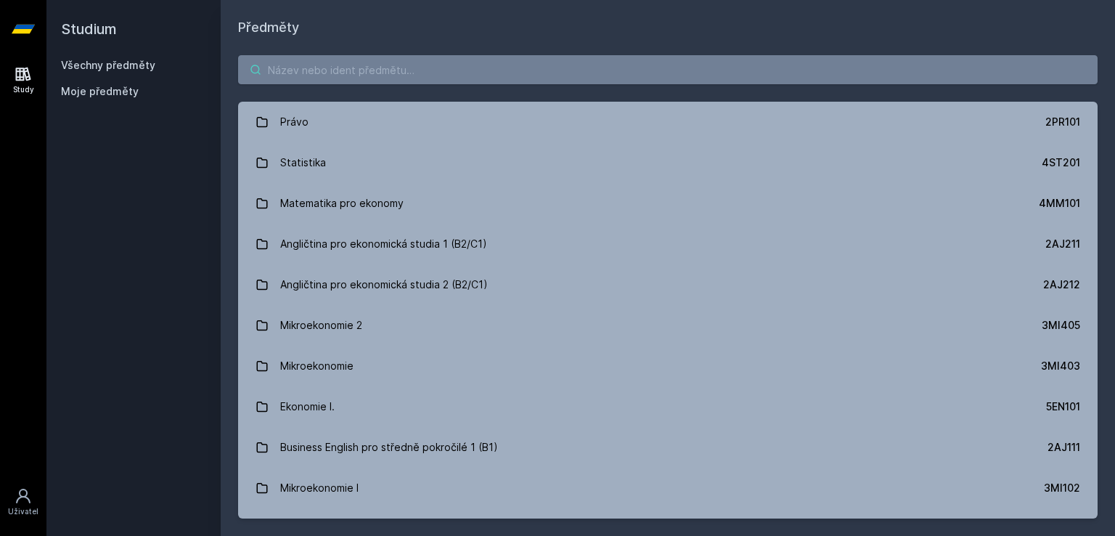
click at [330, 70] on input "search" at bounding box center [667, 69] width 859 height 29
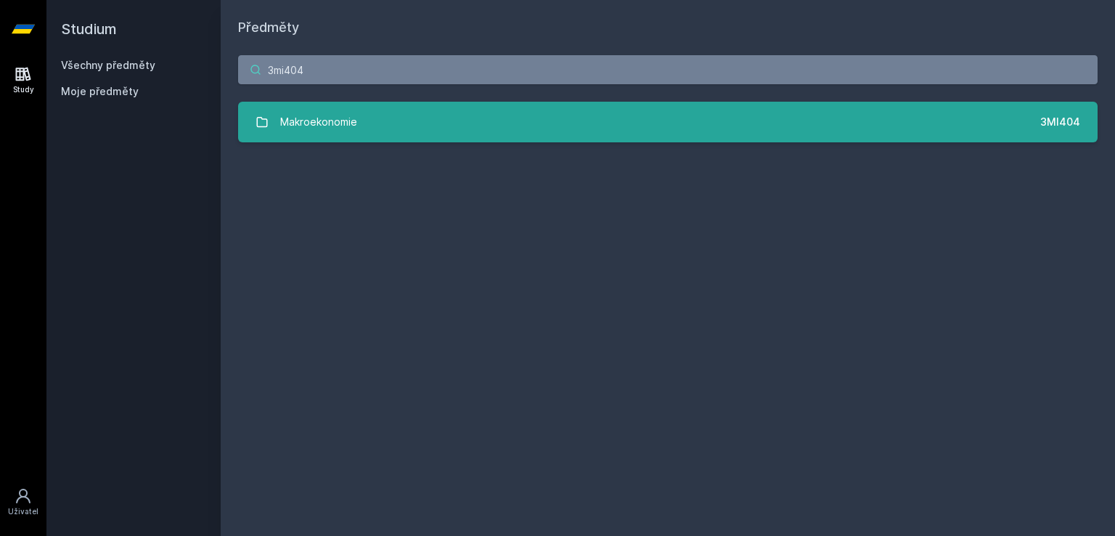
type input "3mi404"
click at [355, 115] on div "Makroekonomie" at bounding box center [318, 121] width 77 height 29
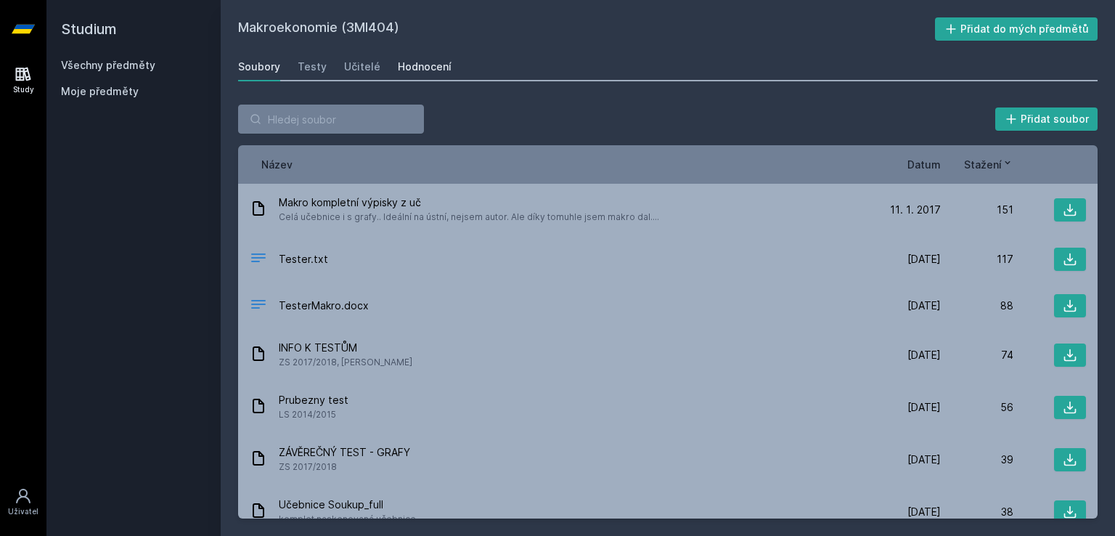
click at [417, 68] on div "Hodnocení" at bounding box center [425, 67] width 54 height 15
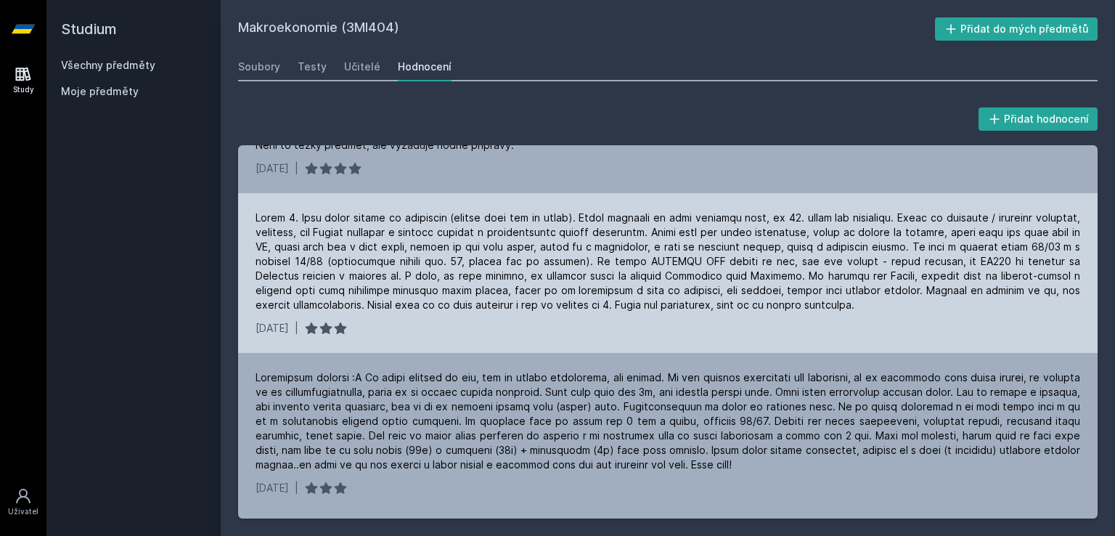
scroll to position [156, 0]
